Goal: Task Accomplishment & Management: Use online tool/utility

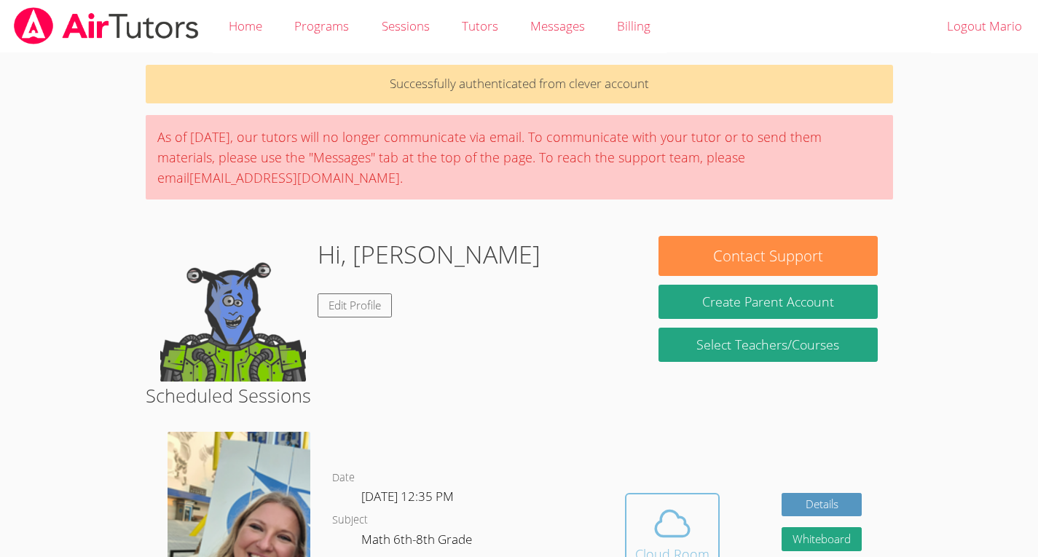
click at [657, 530] on icon at bounding box center [672, 524] width 41 height 41
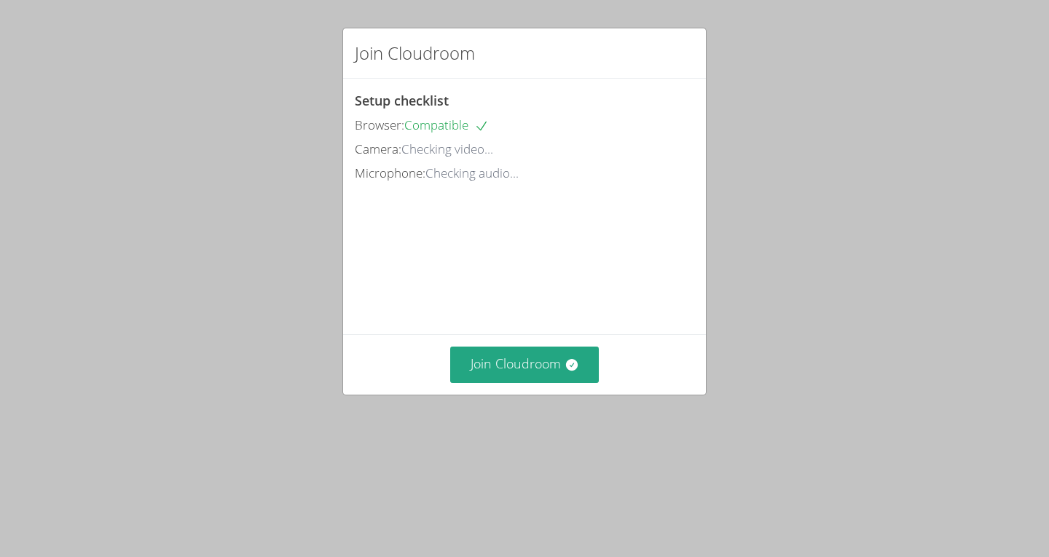
click at [9, 524] on div "Join Cloudroom Setup checklist Browser: Compatible Camera: Checking video... Mi…" at bounding box center [524, 278] width 1049 height 557
click at [520, 383] on button "Join Cloudroom" at bounding box center [524, 365] width 149 height 36
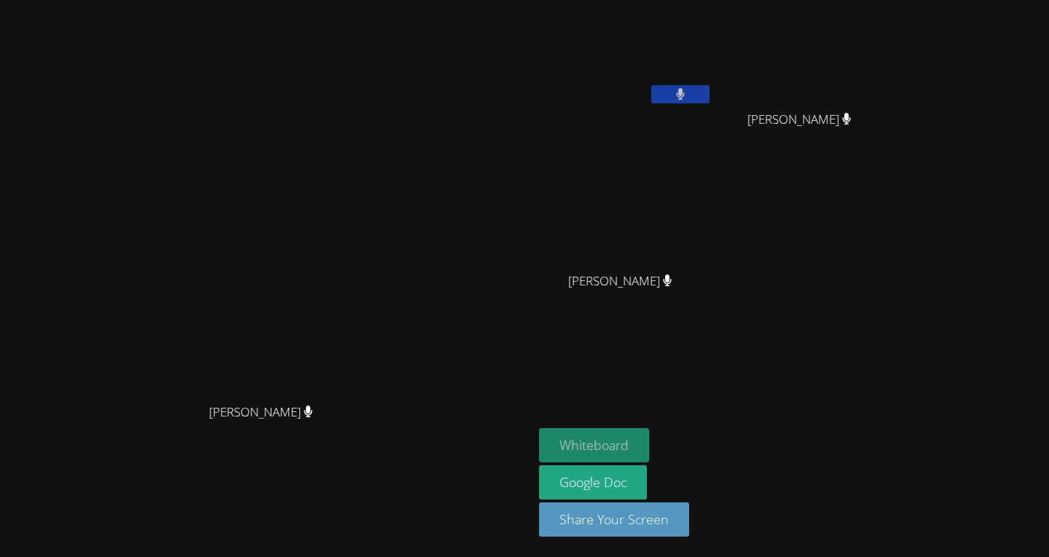
click at [649, 442] on button "Whiteboard" at bounding box center [594, 445] width 110 height 34
